Goal: Task Accomplishment & Management: Manage account settings

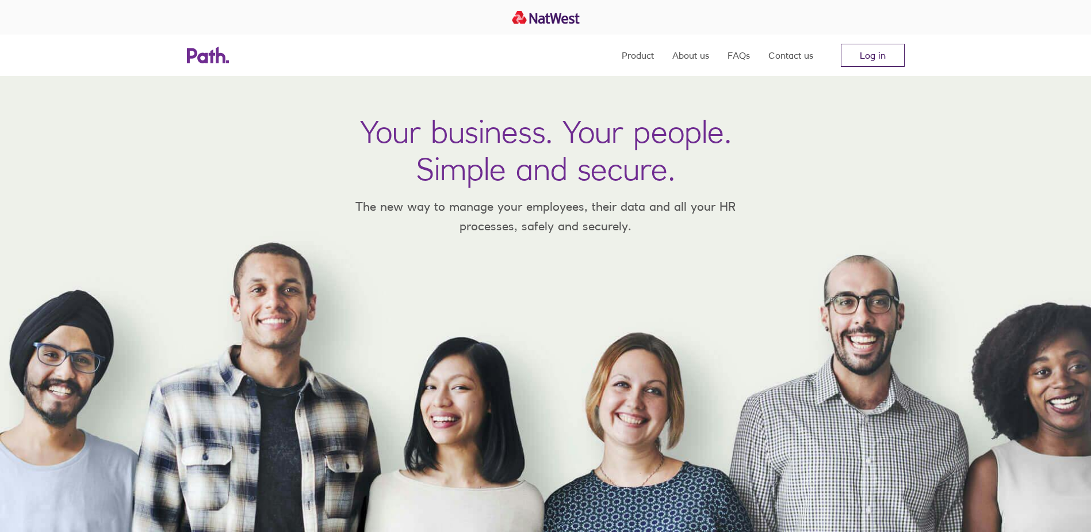
click at [852, 54] on link "Log in" at bounding box center [873, 55] width 64 height 23
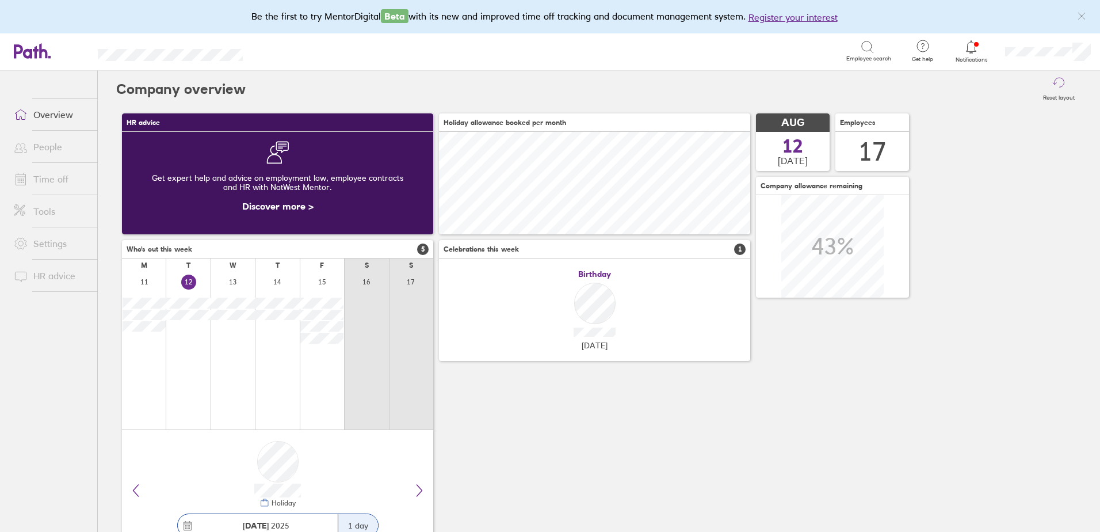
scroll to position [102, 311]
click at [971, 51] on icon at bounding box center [971, 47] width 14 height 14
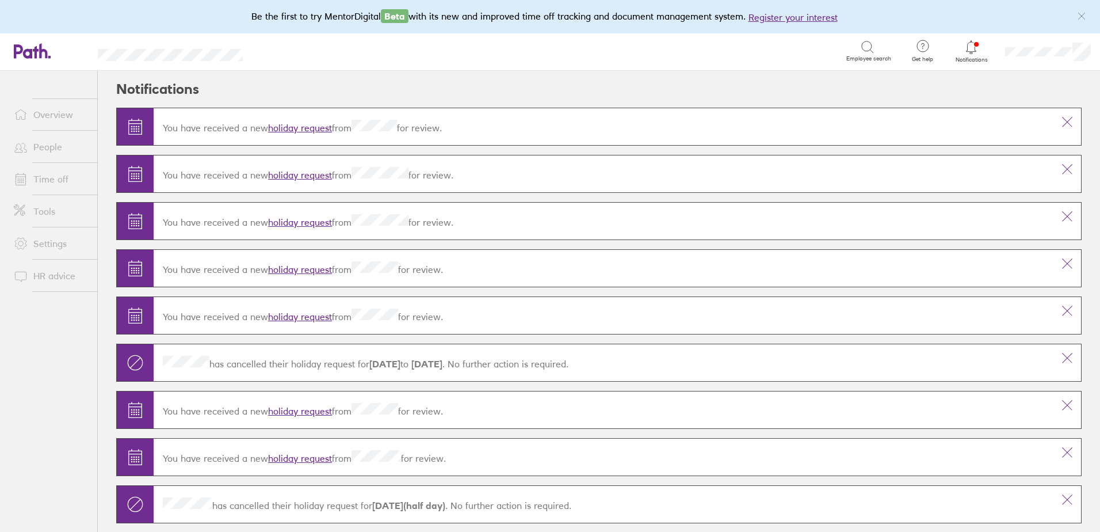
click at [306, 175] on link "holiday request" at bounding box center [300, 175] width 64 height 12
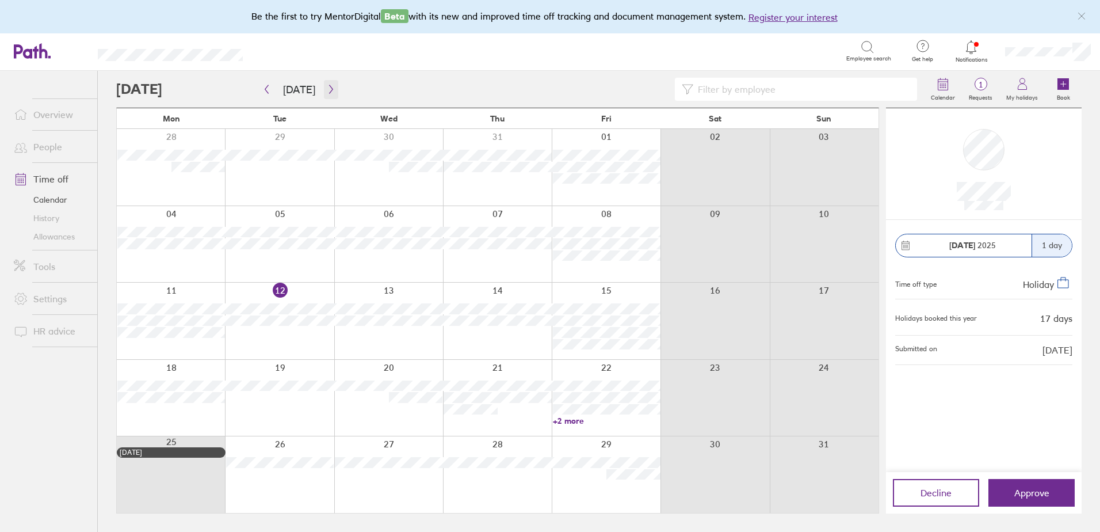
click at [329, 90] on icon "button" at bounding box center [331, 89] width 9 height 9
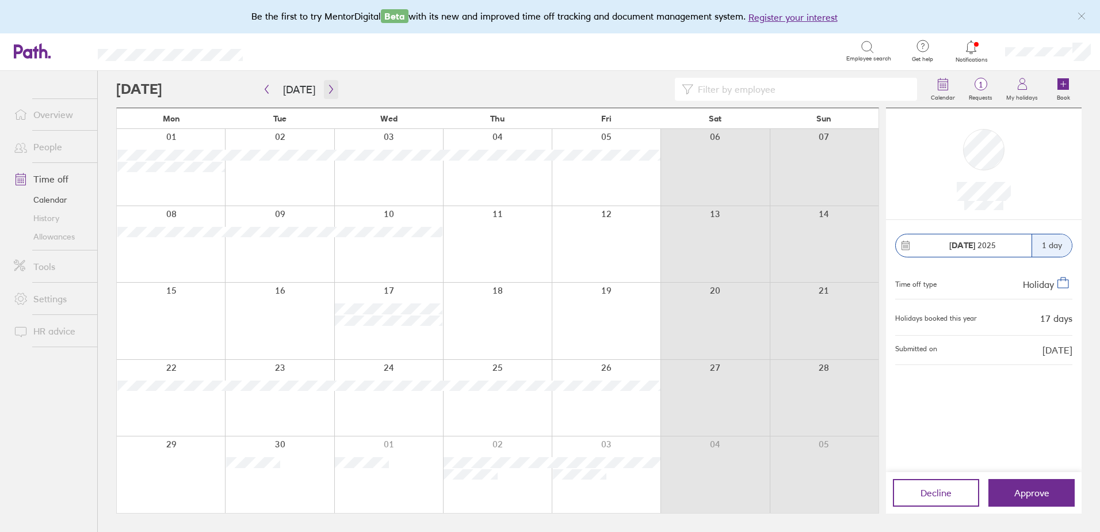
click at [324, 83] on button "button" at bounding box center [331, 89] width 14 height 19
click at [1035, 487] on span "Approve" at bounding box center [1031, 492] width 35 height 10
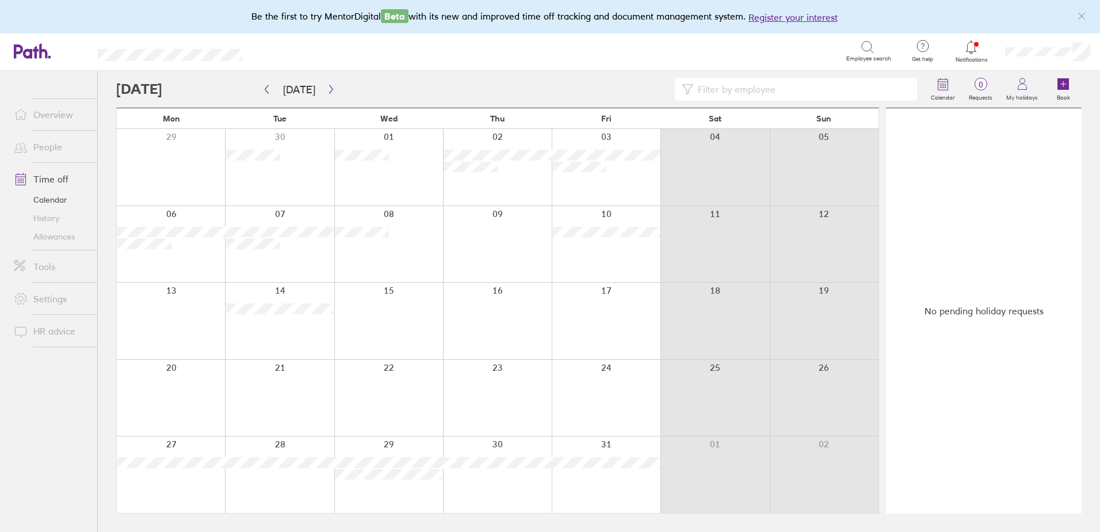
click at [963, 51] on div at bounding box center [971, 47] width 37 height 16
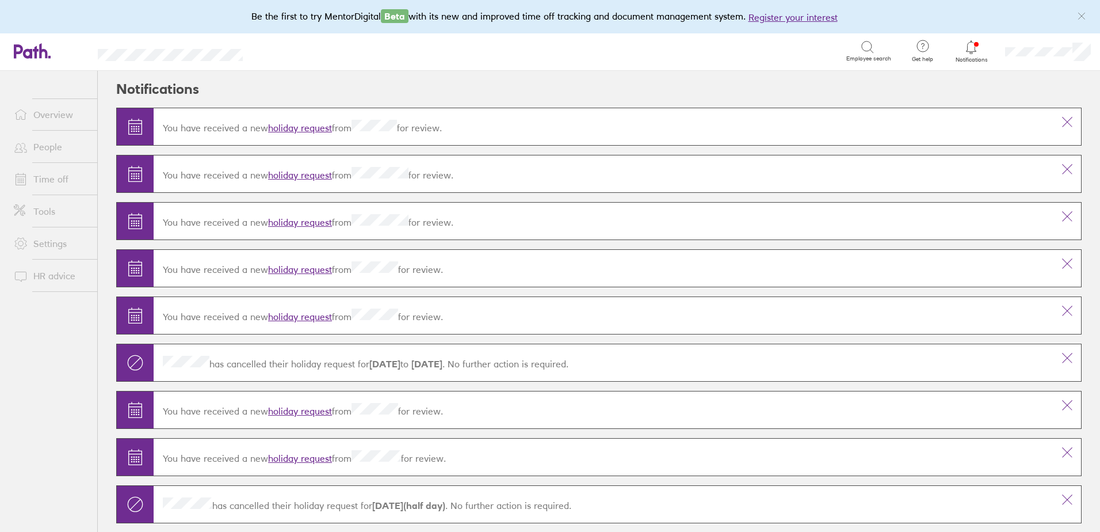
click at [309, 128] on link "holiday request" at bounding box center [300, 128] width 64 height 12
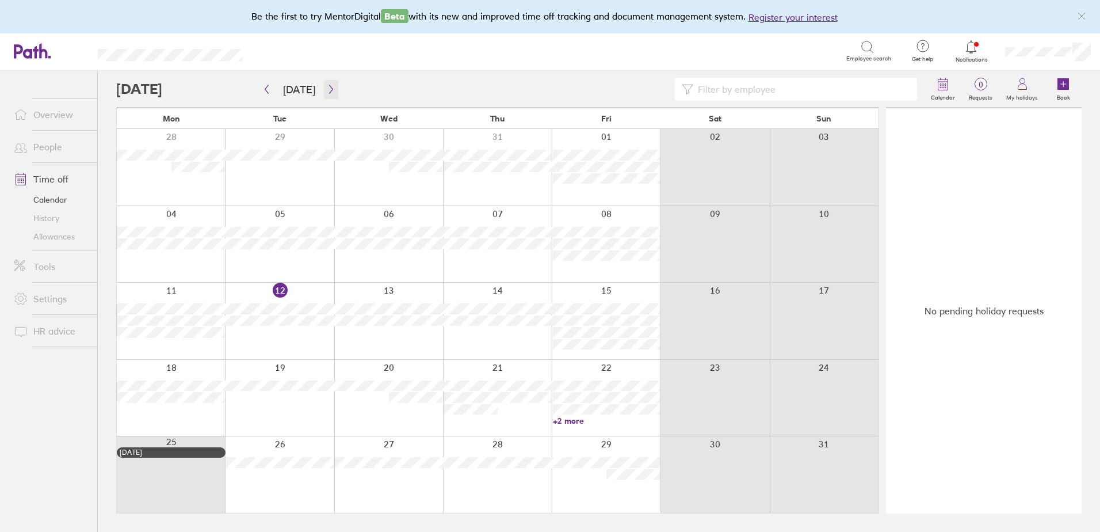
click at [327, 90] on icon "button" at bounding box center [331, 89] width 9 height 9
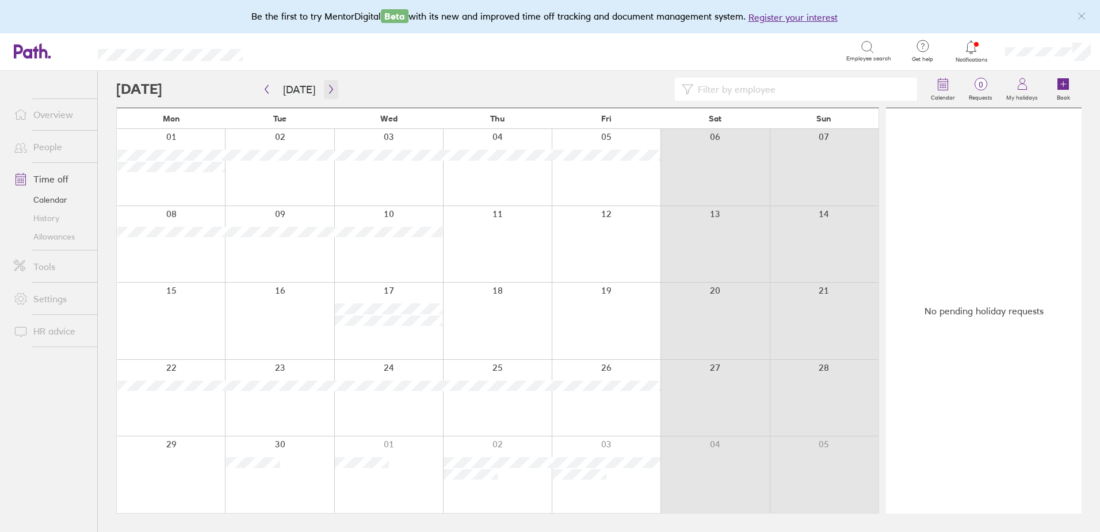
click at [330, 89] on icon "button" at bounding box center [331, 89] width 9 height 9
click at [965, 44] on icon at bounding box center [971, 47] width 14 height 14
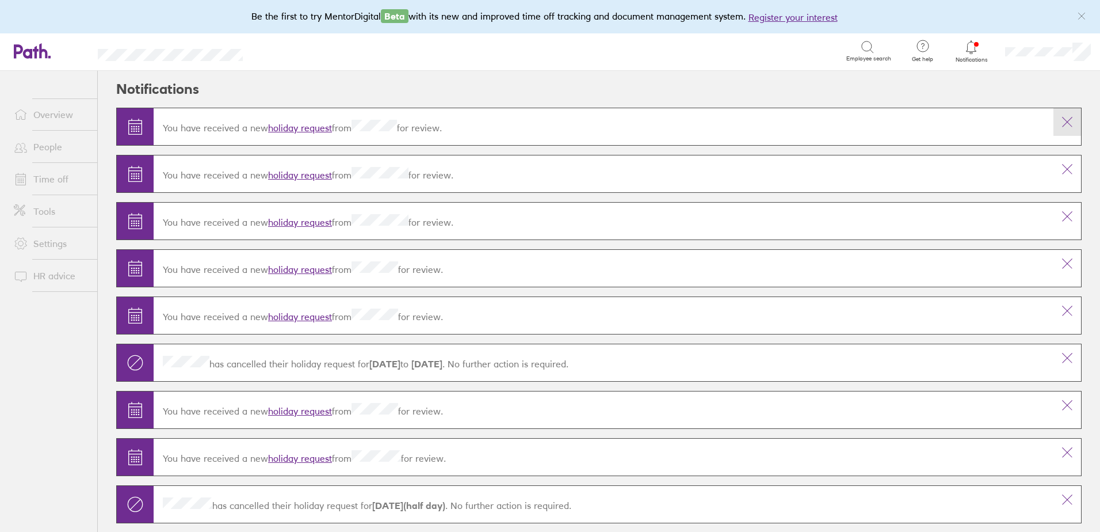
click at [1060, 116] on icon at bounding box center [1067, 122] width 14 height 14
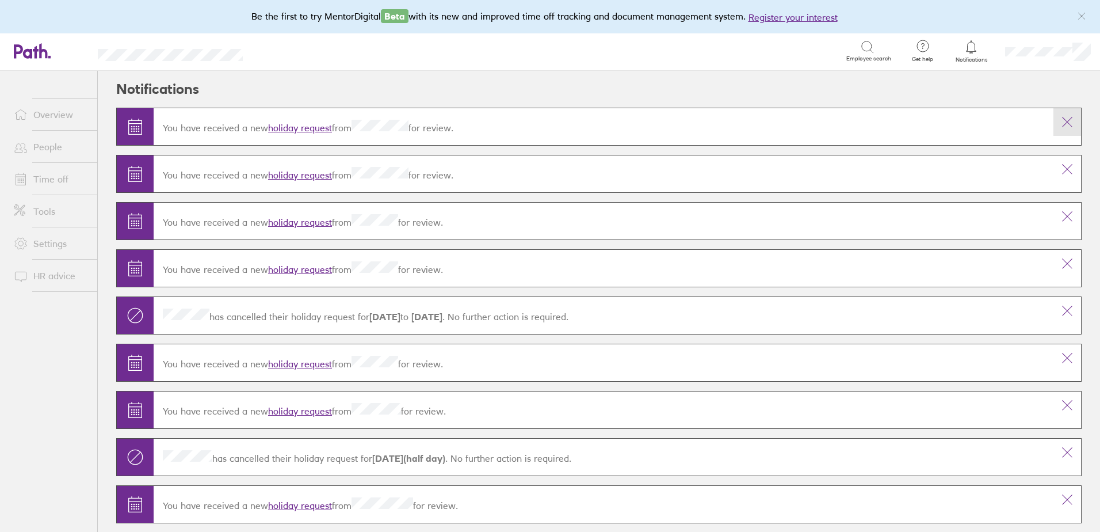
click at [1061, 125] on icon at bounding box center [1067, 122] width 14 height 14
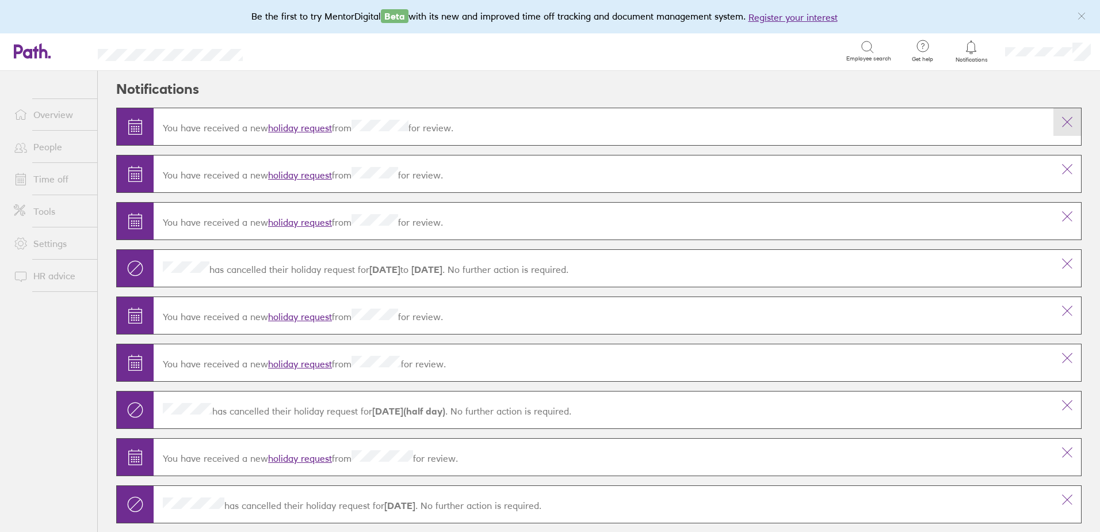
click at [1060, 127] on icon at bounding box center [1067, 122] width 14 height 14
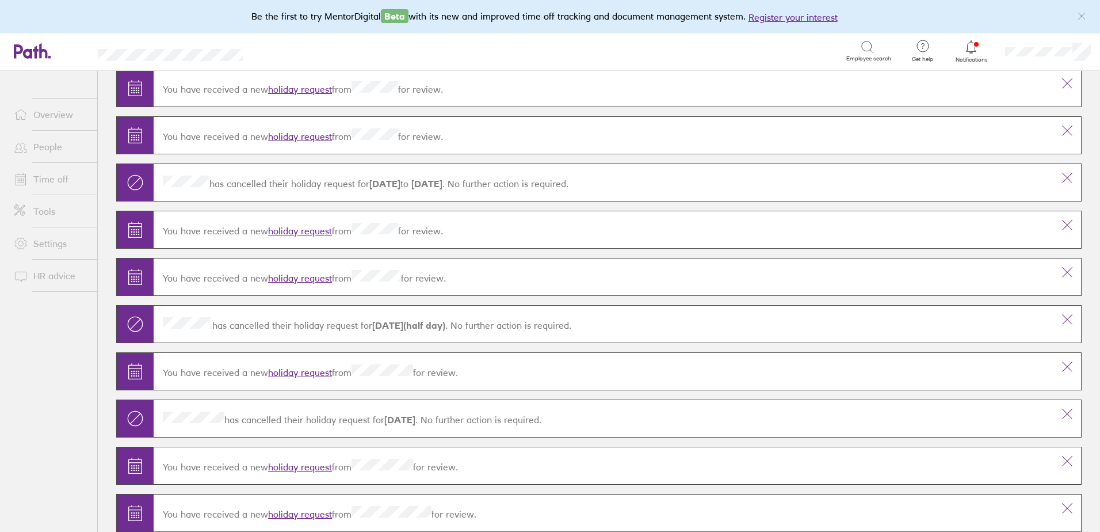
scroll to position [115, 0]
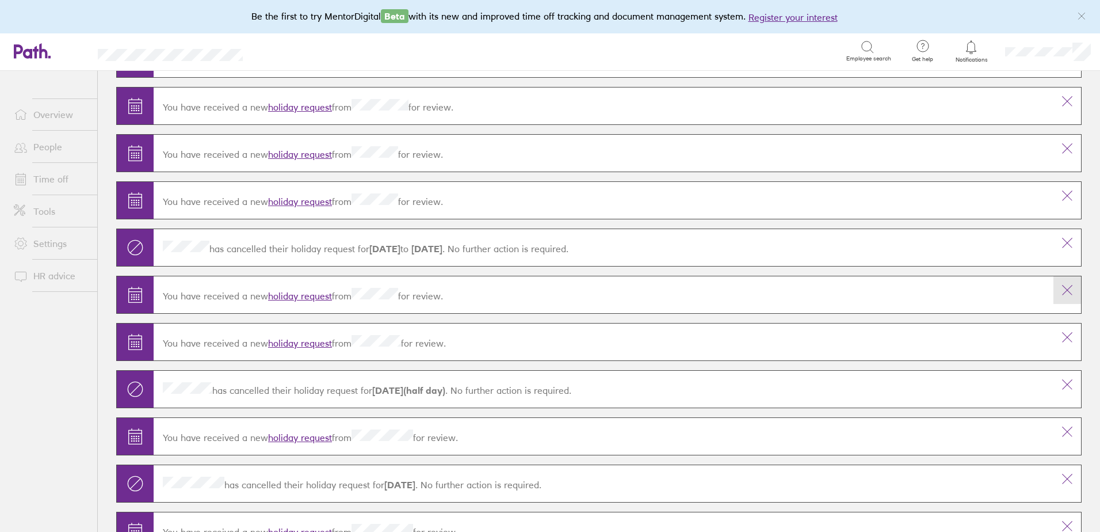
click at [1060, 292] on icon at bounding box center [1067, 290] width 14 height 14
click at [1060, 196] on icon at bounding box center [1067, 196] width 14 height 14
click at [1060, 147] on icon at bounding box center [1067, 149] width 14 height 14
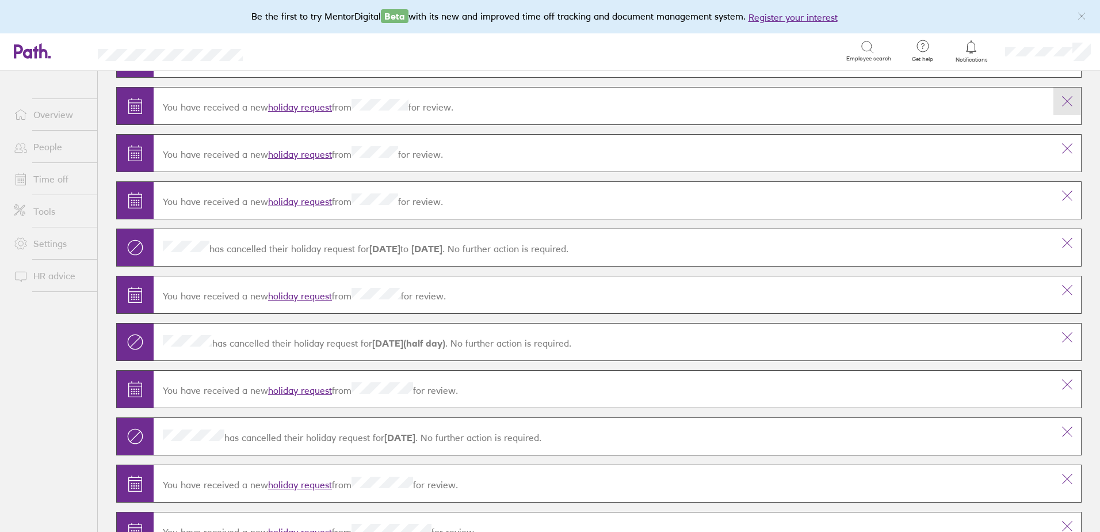
click at [1060, 95] on icon at bounding box center [1067, 101] width 14 height 14
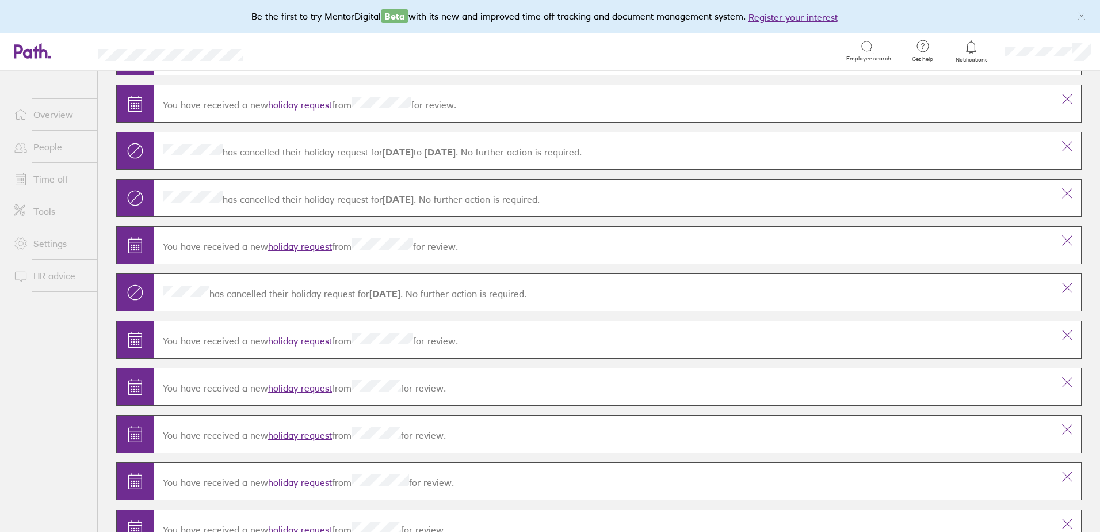
scroll to position [1344, 0]
click at [1060, 286] on icon at bounding box center [1067, 288] width 14 height 14
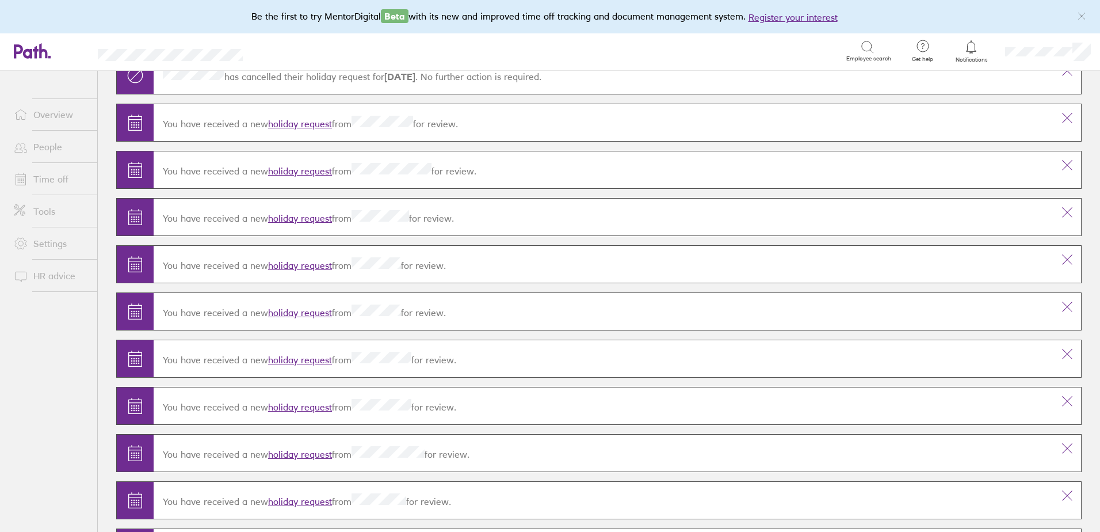
scroll to position [0, 0]
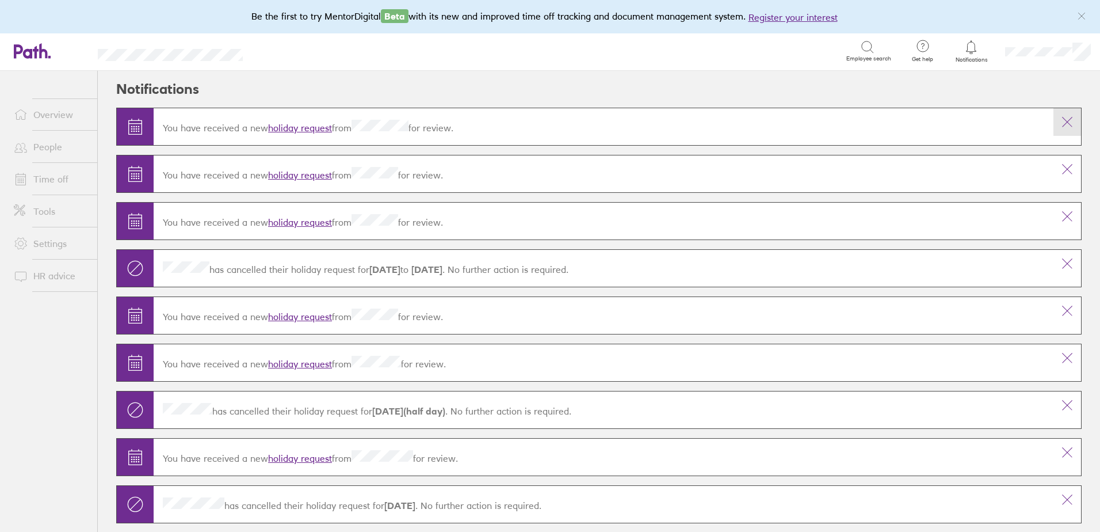
click at [1053, 113] on button at bounding box center [1067, 122] width 28 height 28
click at [1054, 158] on button at bounding box center [1067, 169] width 28 height 28
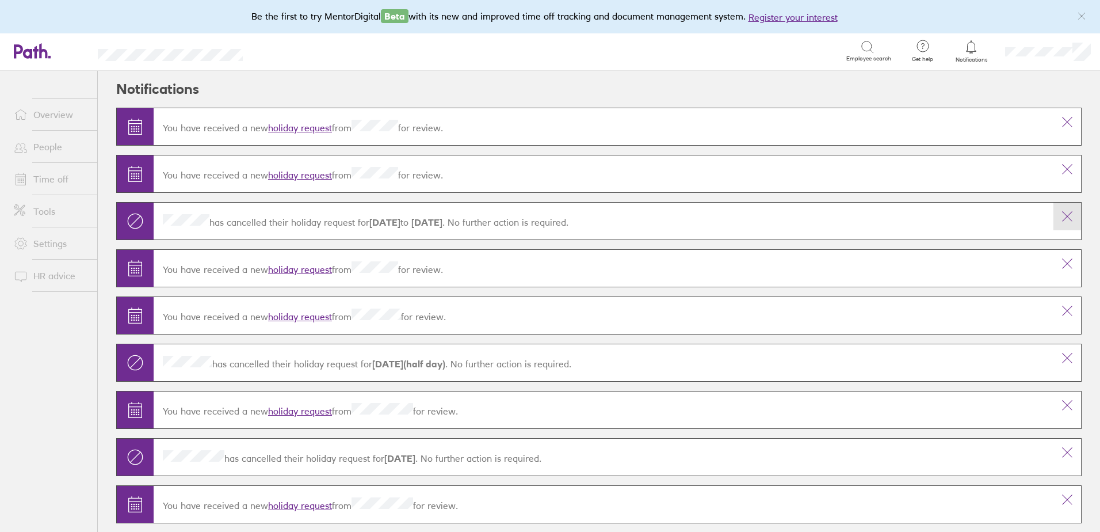
click at [1056, 208] on button at bounding box center [1067, 216] width 28 height 28
click at [1053, 160] on button at bounding box center [1067, 169] width 28 height 28
click at [1060, 117] on icon at bounding box center [1067, 122] width 14 height 14
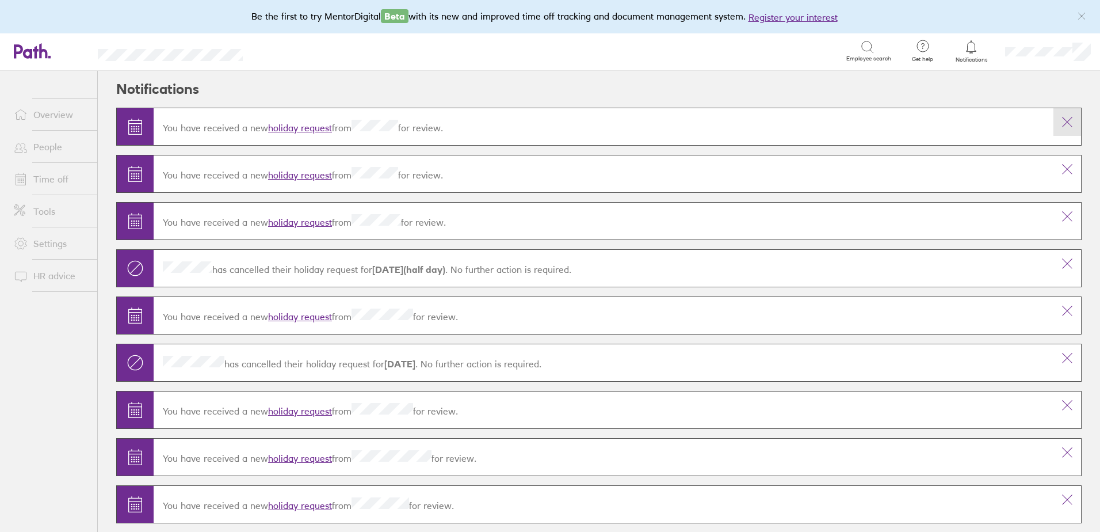
click at [1060, 120] on icon at bounding box center [1067, 122] width 14 height 14
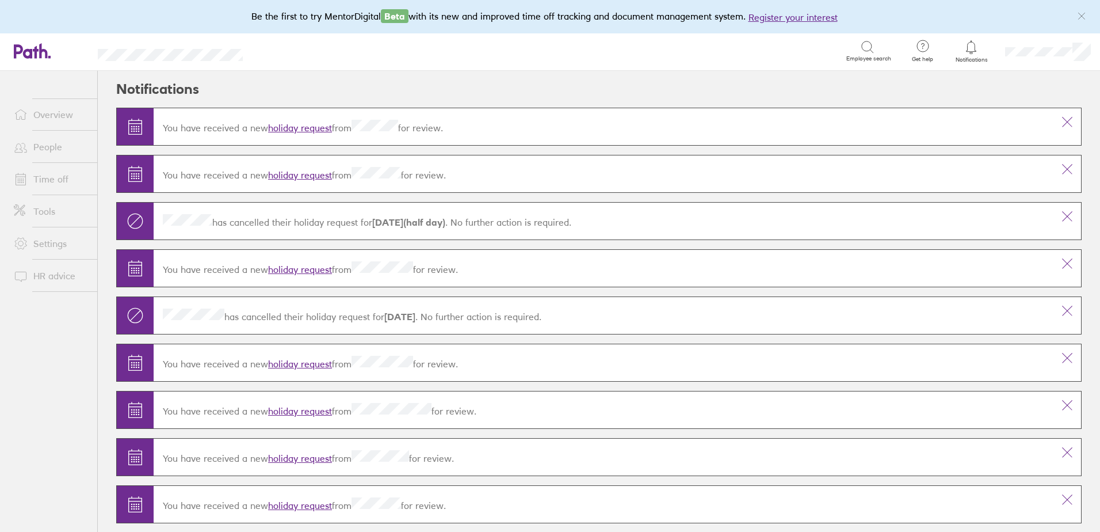
click at [1060, 120] on icon at bounding box center [1067, 122] width 14 height 14
